Goal: Check status: Check status

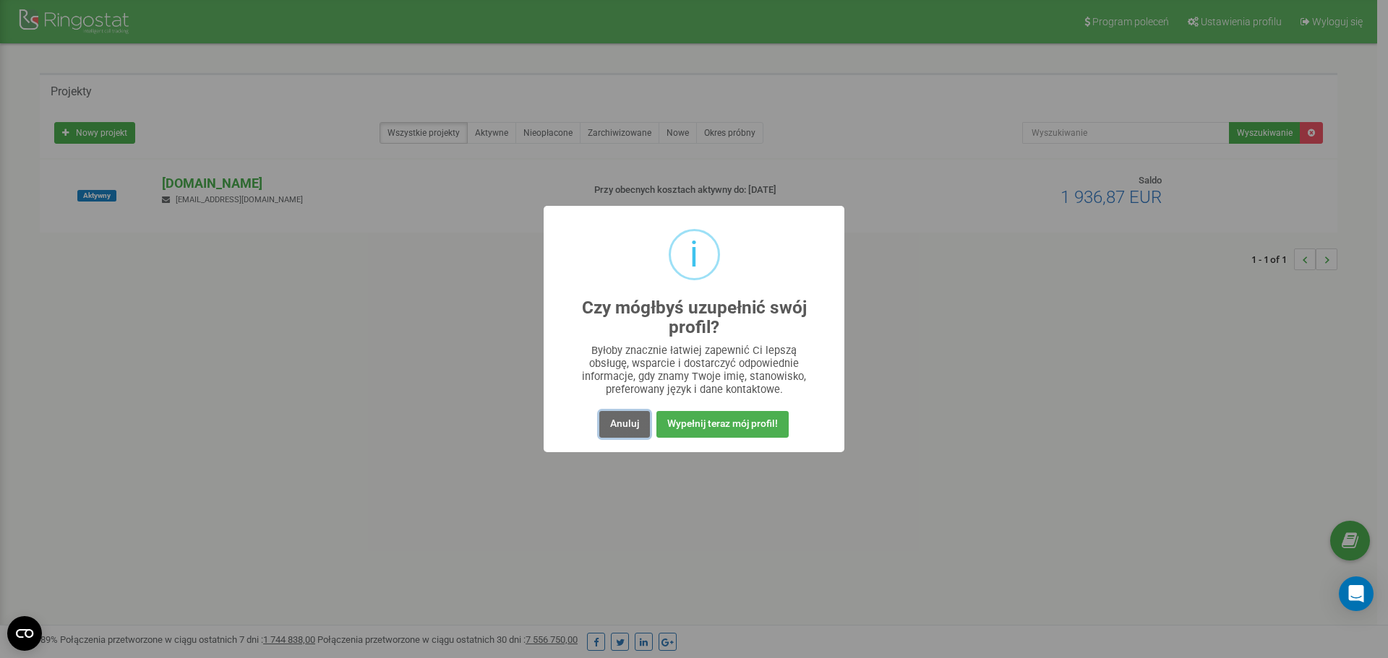
click at [615, 420] on button "Anuluj" at bounding box center [624, 424] width 51 height 27
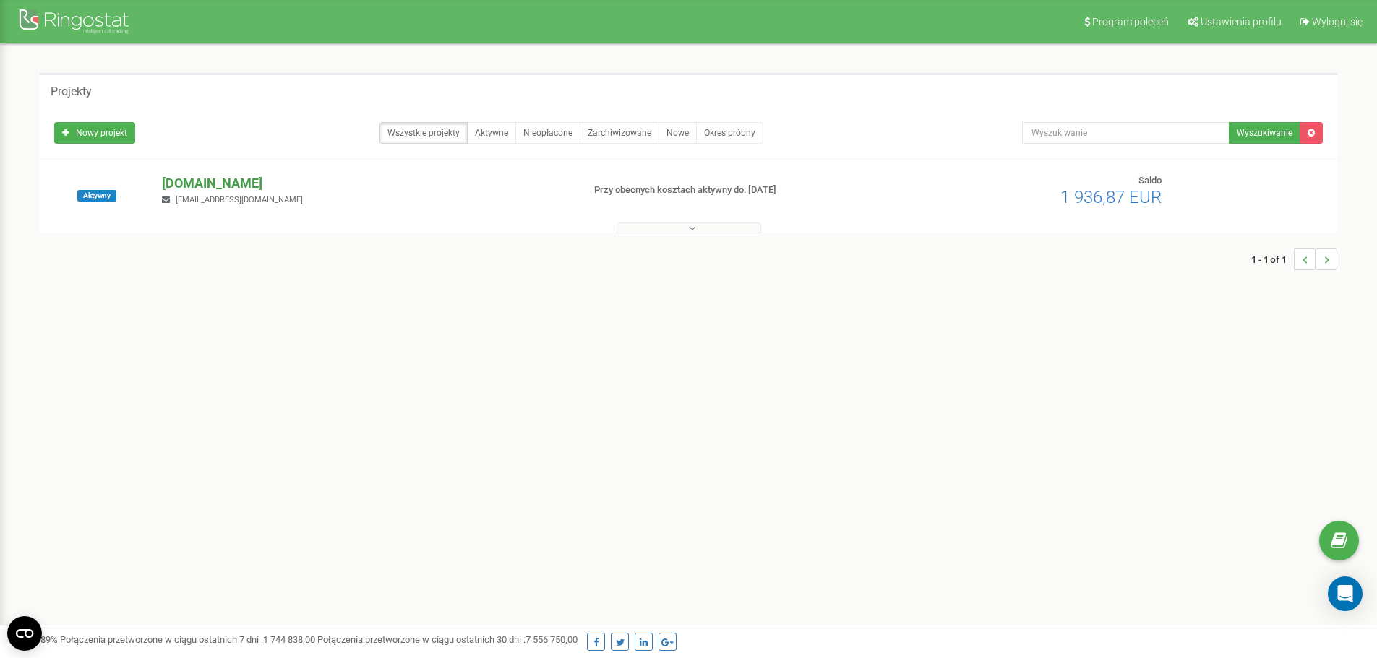
click at [199, 179] on p "[DOMAIN_NAME]" at bounding box center [366, 183] width 408 height 19
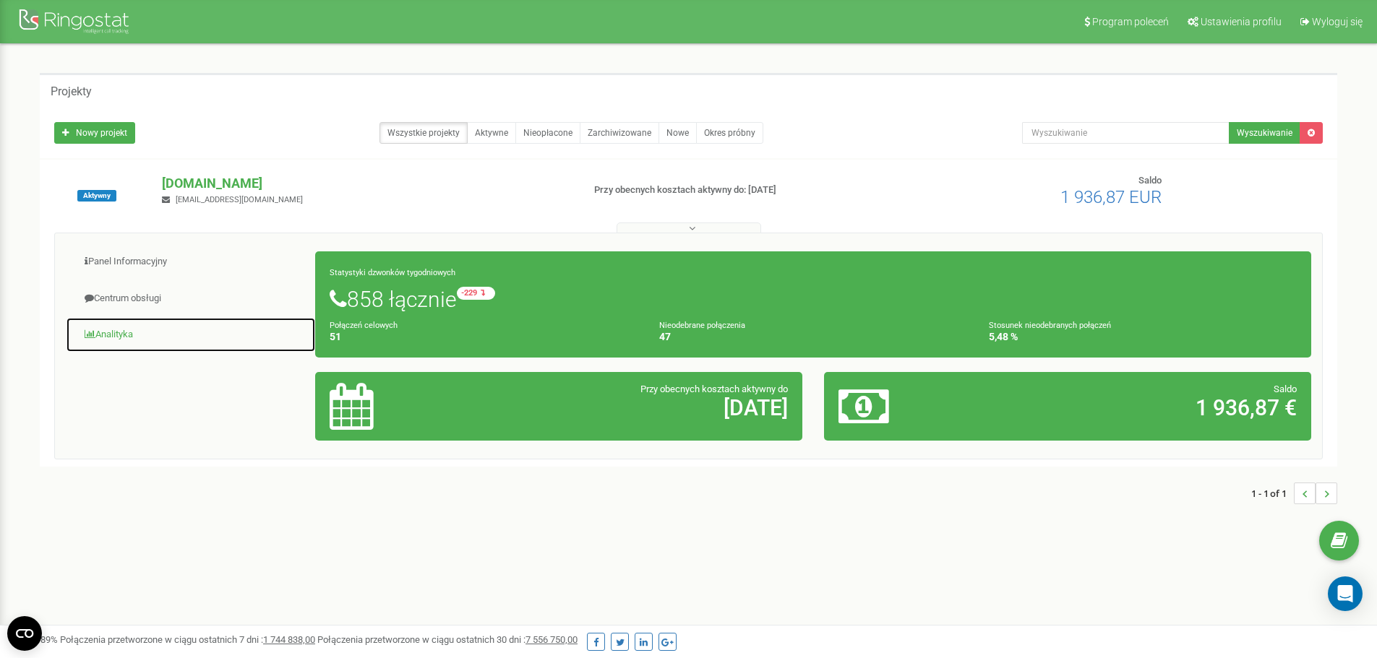
click at [145, 334] on link "Analityka" at bounding box center [191, 334] width 250 height 35
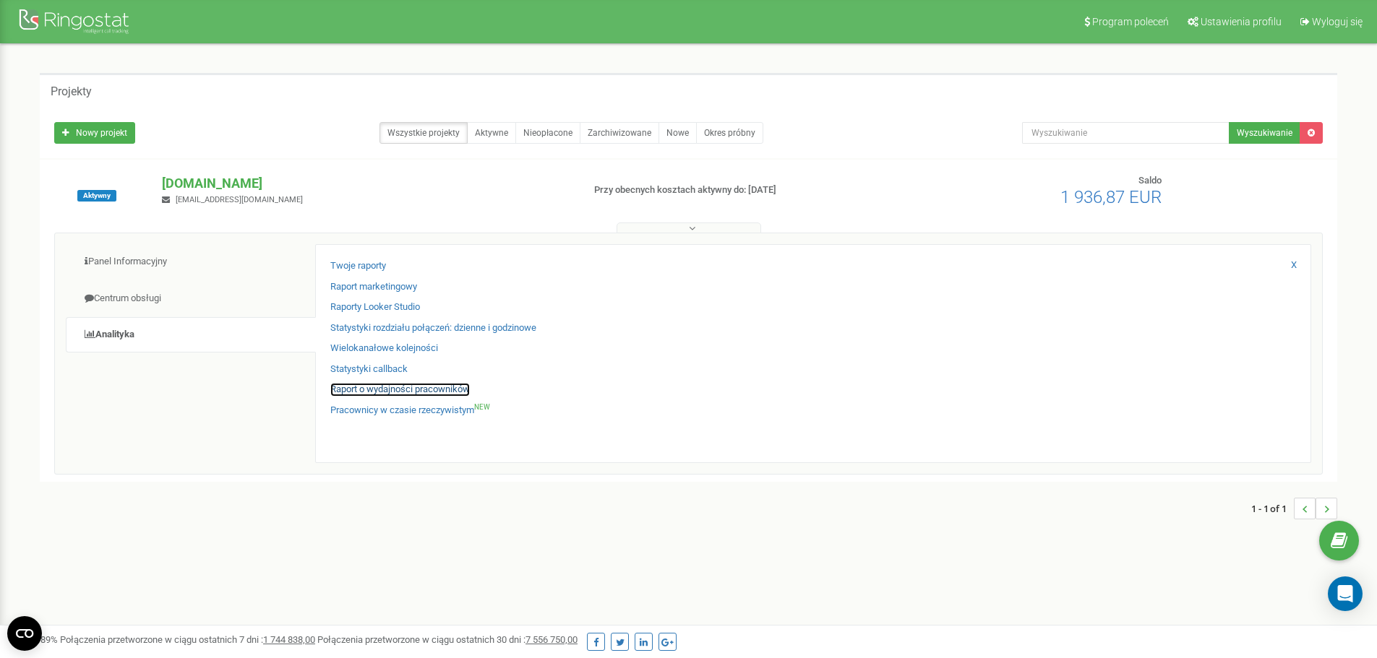
click at [398, 387] on link "Raport o wydajności pracowników" at bounding box center [400, 390] width 140 height 14
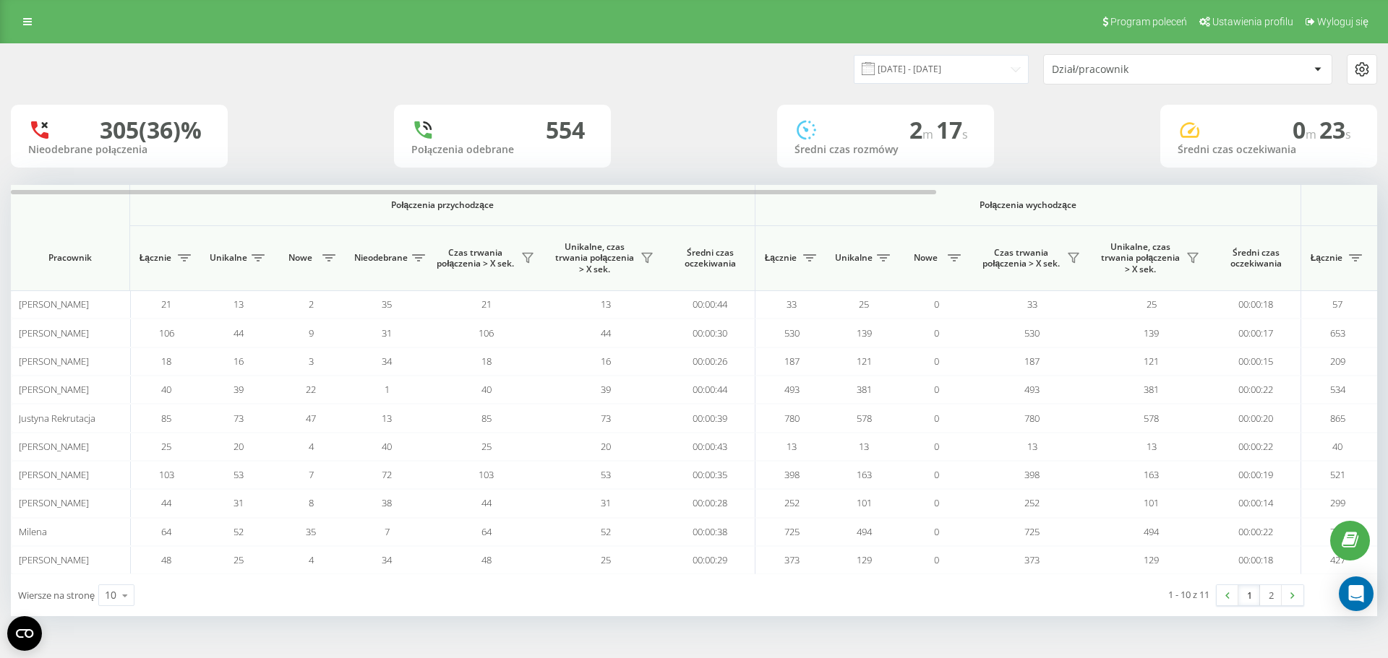
drag, startPoint x: 807, startPoint y: 78, endPoint x: 850, endPoint y: 69, distance: 44.2
click at [812, 77] on div "20.07.2025 - 20.08.2025 Dział/pracownik" at bounding box center [1035, 69] width 683 height 30
click at [1002, 66] on input "20.07.2025 - 20.08.2025" at bounding box center [941, 69] width 175 height 28
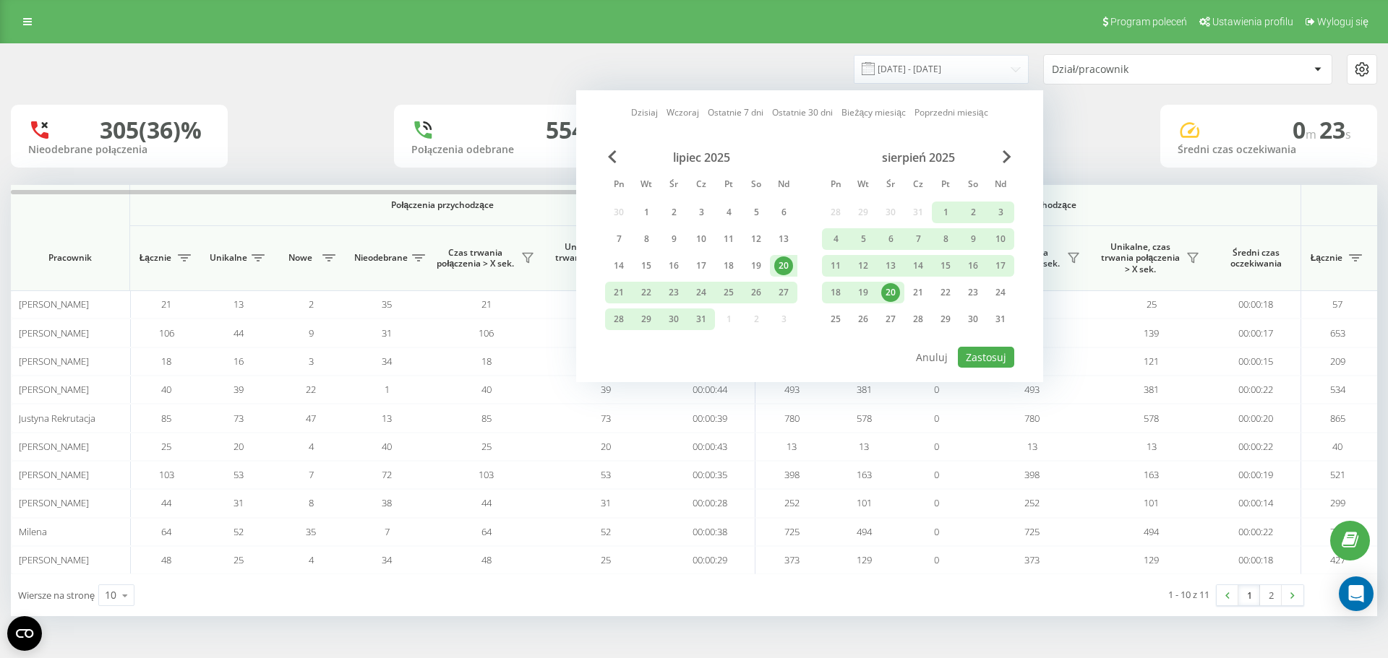
click at [892, 297] on div "20" at bounding box center [890, 292] width 19 height 19
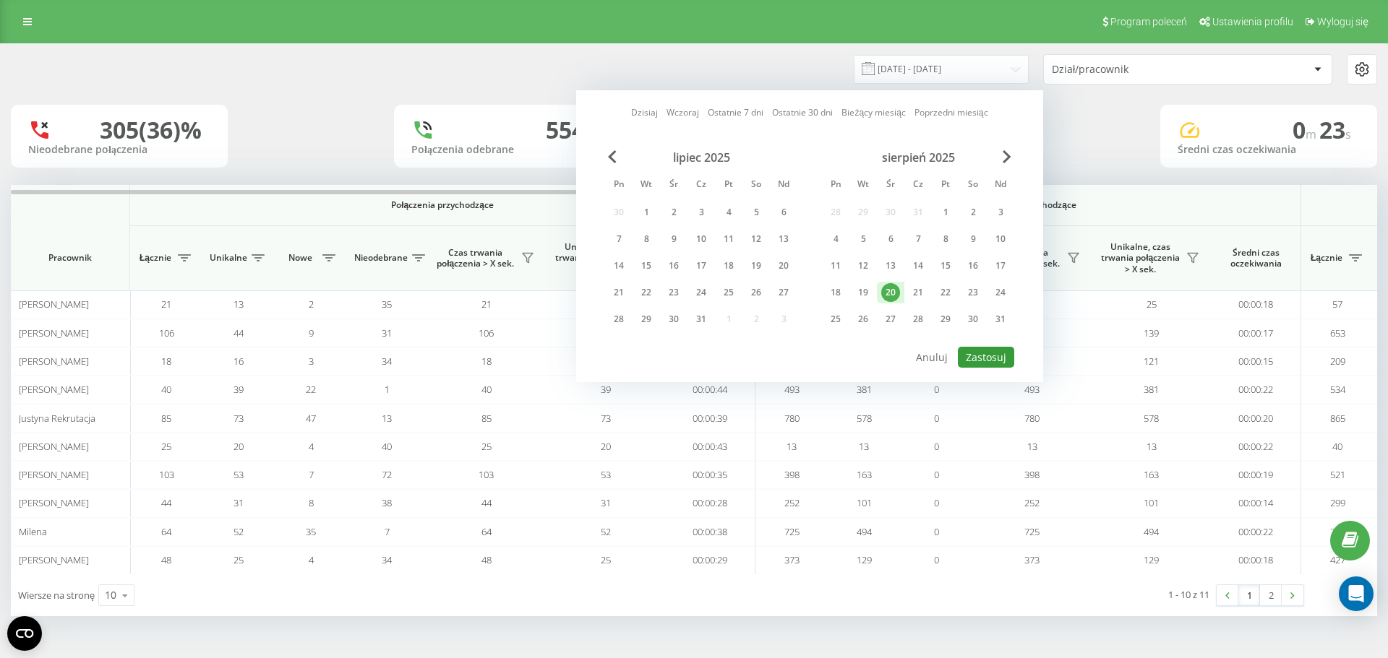
click at [1005, 366] on button "Zastosuj" at bounding box center [986, 357] width 56 height 21
type input "20.08.2025 - 20.08.2025"
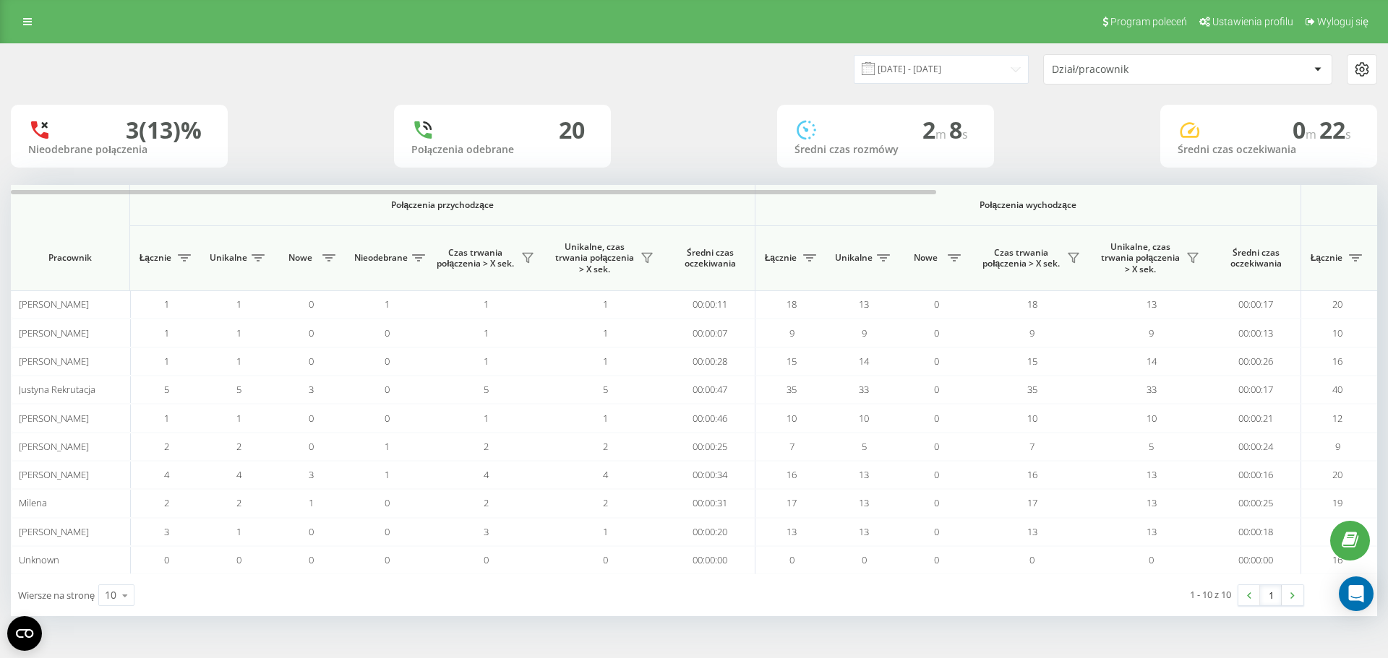
drag, startPoint x: 690, startPoint y: 82, endPoint x: 878, endPoint y: 122, distance: 192.2
click at [699, 87] on div "20.08.2025 - 20.08.2025 Dział/pracownik" at bounding box center [694, 69] width 1386 height 51
